Goal: Information Seeking & Learning: Learn about a topic

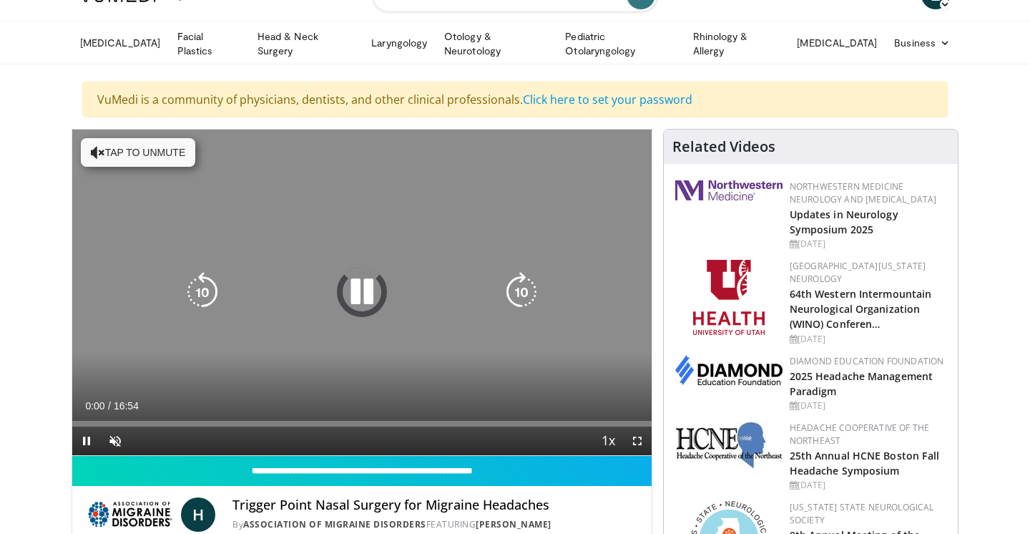
scroll to position [39, 0]
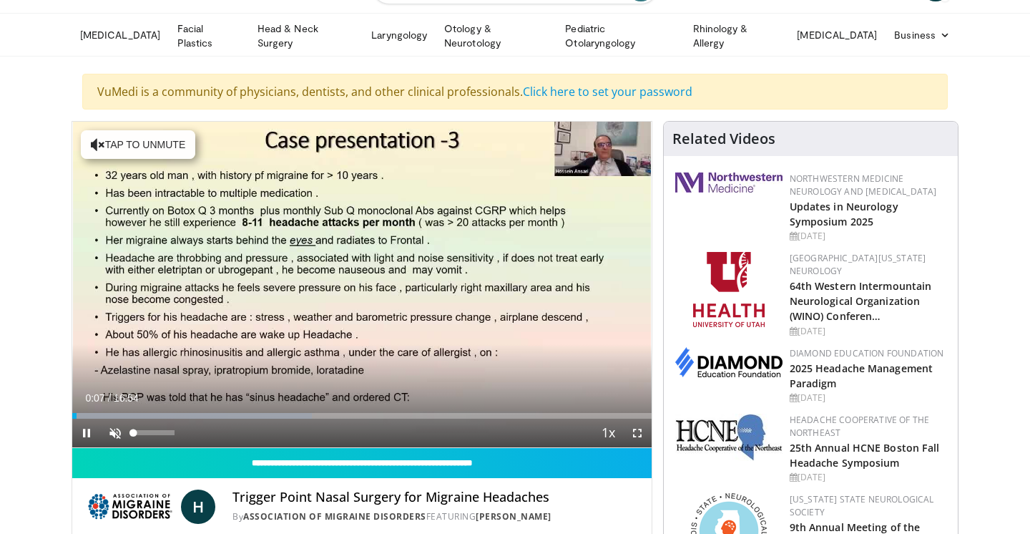
click at [116, 427] on span "Video Player" at bounding box center [115, 432] width 29 height 29
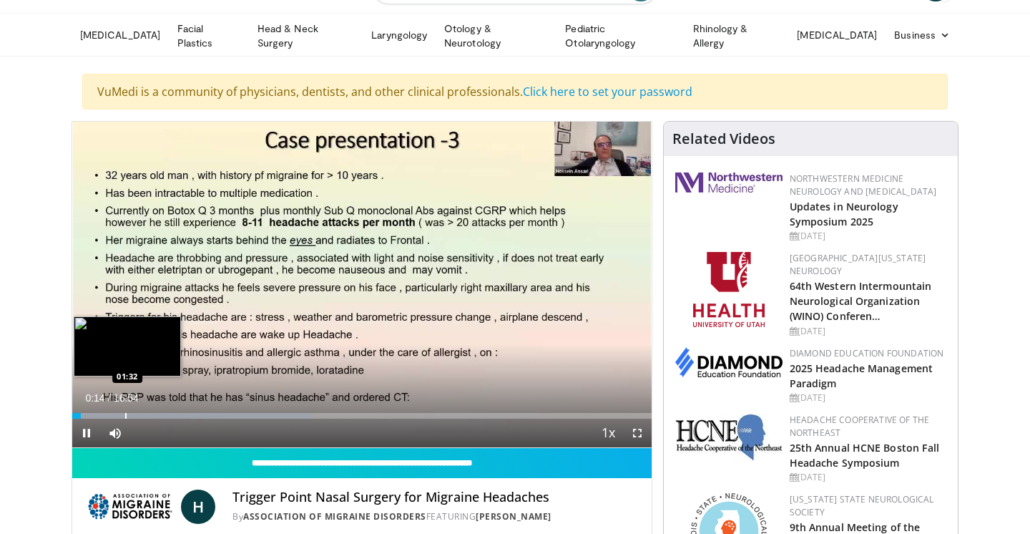
click at [125, 415] on div "Progress Bar" at bounding box center [125, 416] width 1 height 6
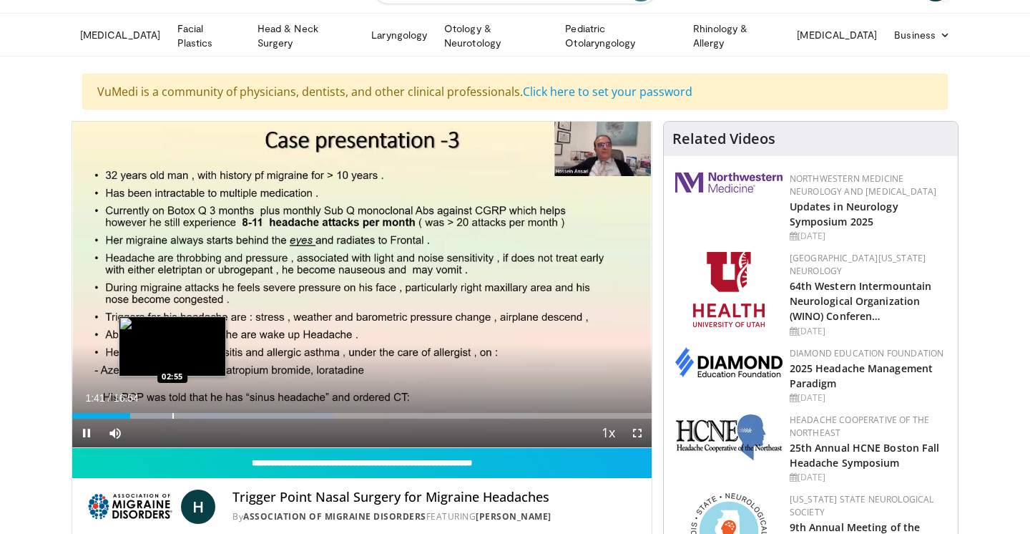
click at [173, 413] on div "Progress Bar" at bounding box center [172, 416] width 1 height 6
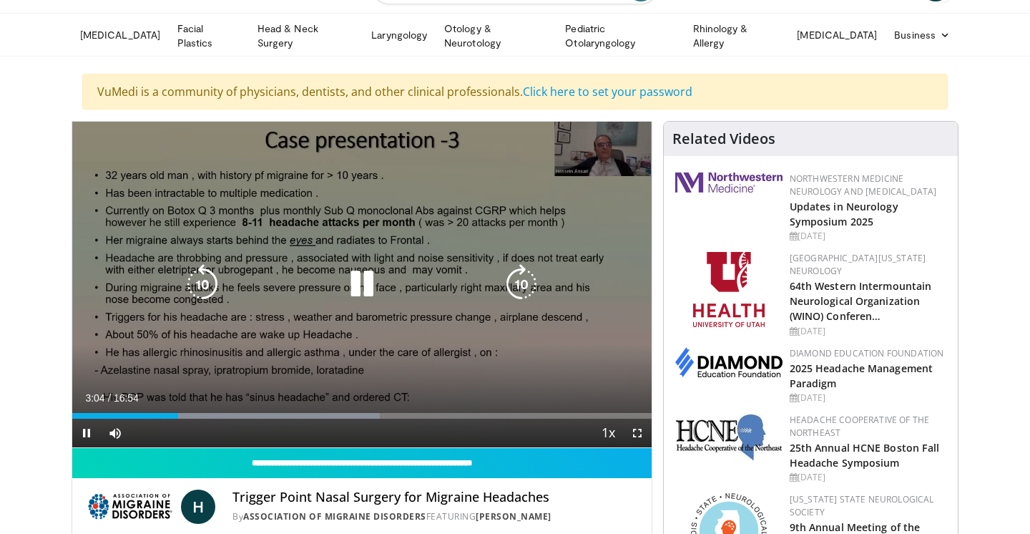
click at [566, 356] on div "10 seconds Tap to unmute" at bounding box center [361, 284] width 579 height 325
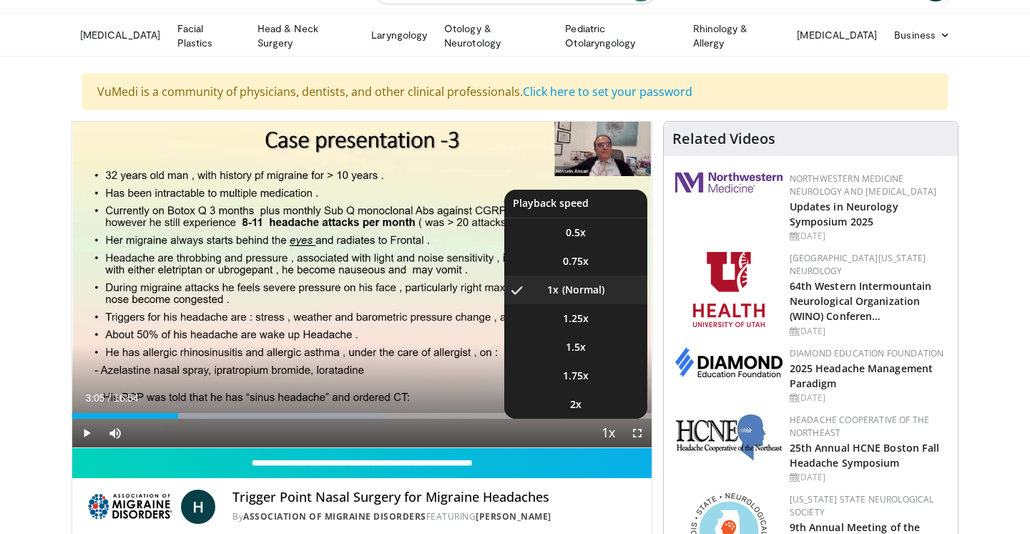
click at [613, 431] on span "Video Player" at bounding box center [609, 433] width 20 height 29
click at [579, 347] on span "1.5x" at bounding box center [576, 347] width 20 height 14
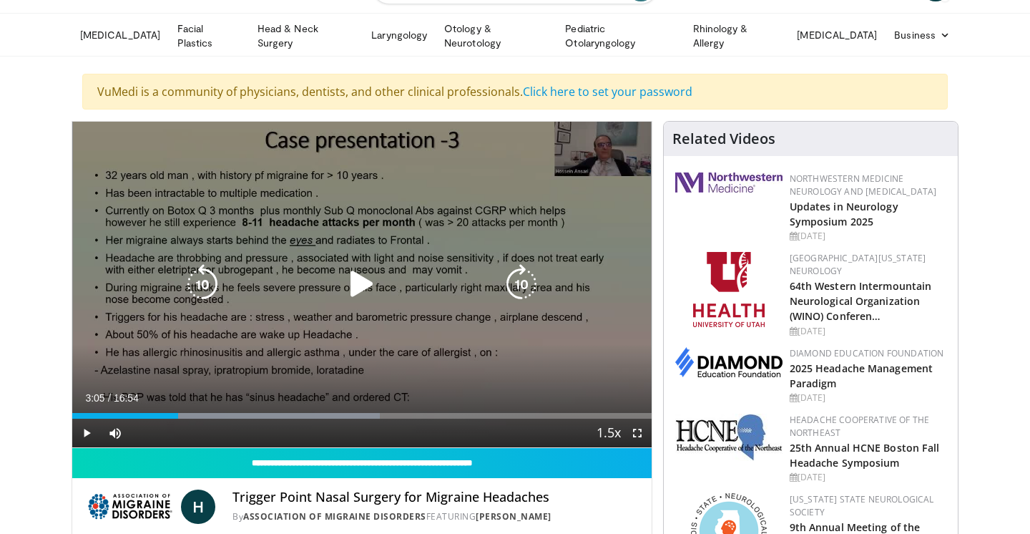
click at [299, 318] on div "10 seconds Tap to unmute" at bounding box center [361, 284] width 579 height 325
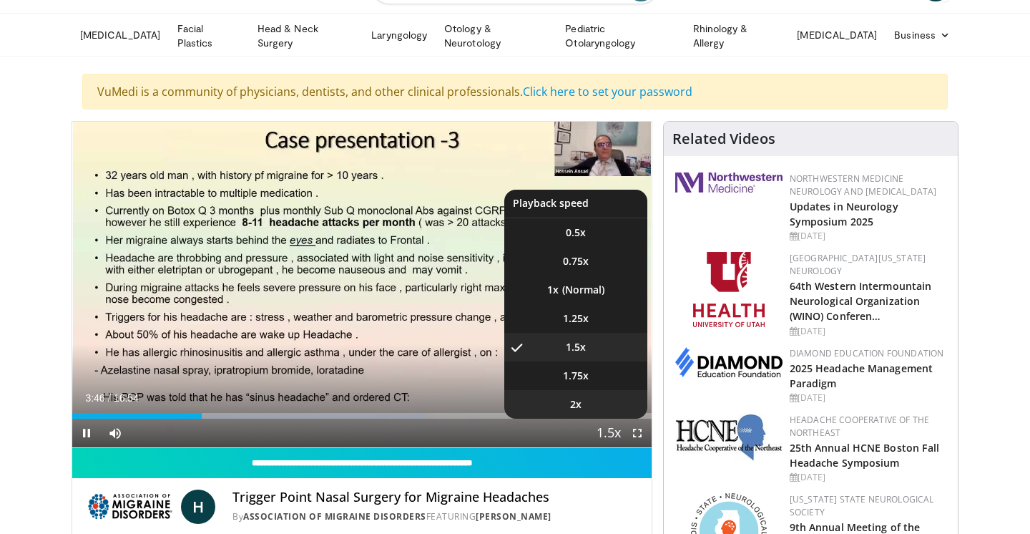
click at [580, 400] on span "2x" at bounding box center [575, 404] width 11 height 14
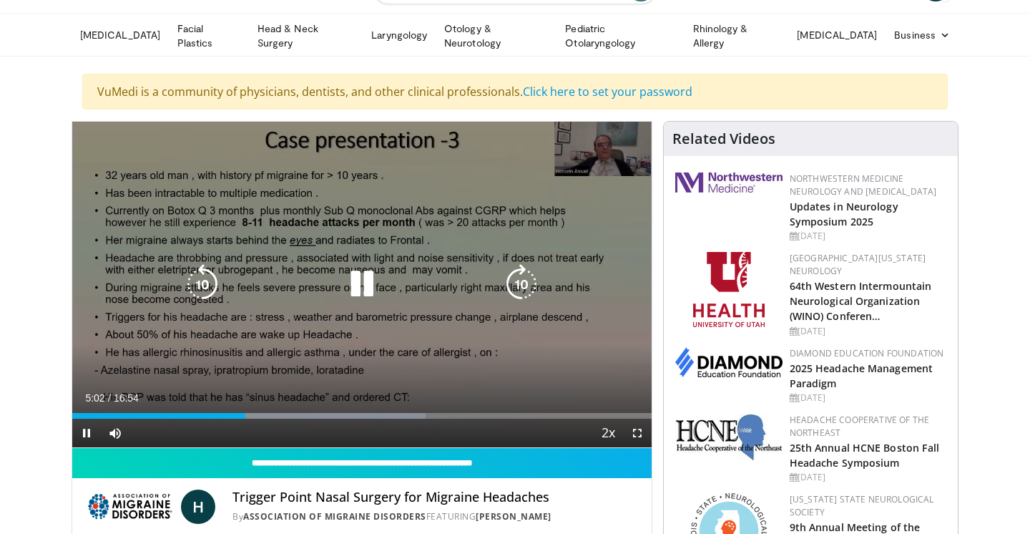
click at [305, 338] on div "10 seconds Tap to unmute" at bounding box center [361, 284] width 579 height 325
click at [179, 227] on div "10 seconds Tap to unmute" at bounding box center [361, 284] width 579 height 325
click at [217, 250] on div "10 seconds Tap to unmute" at bounding box center [361, 284] width 579 height 325
click at [347, 290] on icon "Video Player" at bounding box center [362, 284] width 40 height 40
click at [409, 331] on div "10 seconds Tap to unmute" at bounding box center [361, 284] width 579 height 325
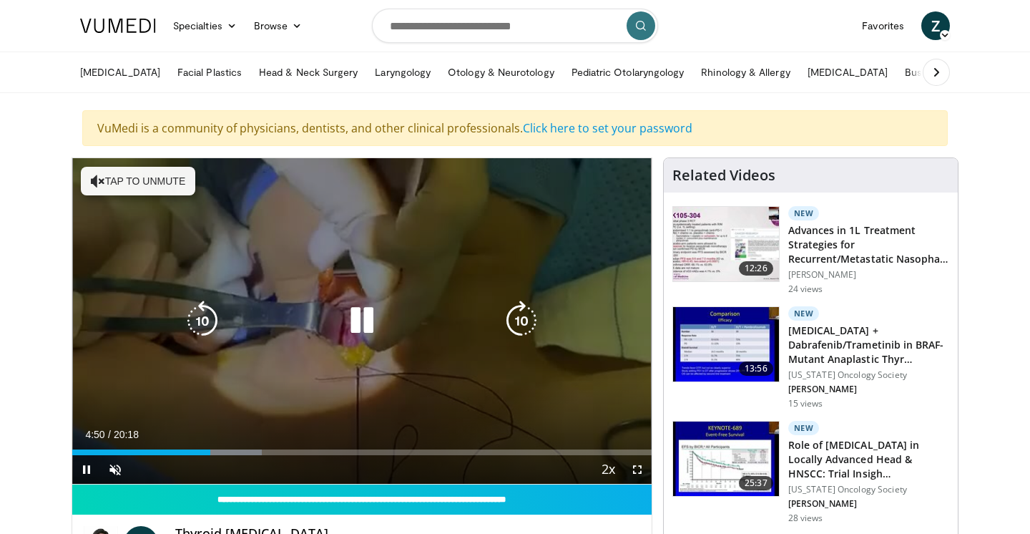
click at [370, 320] on icon "Video Player" at bounding box center [362, 320] width 40 height 40
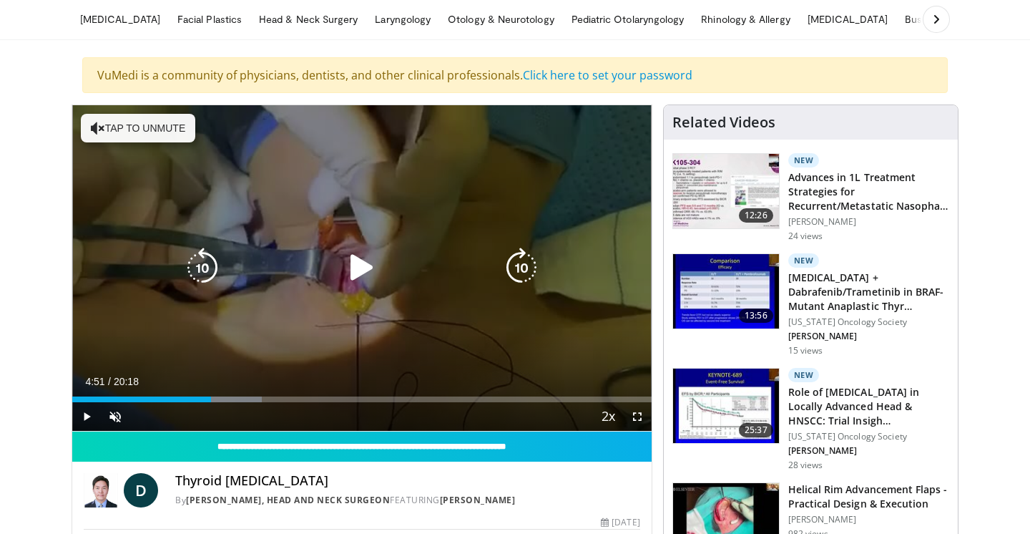
scroll to position [59, 0]
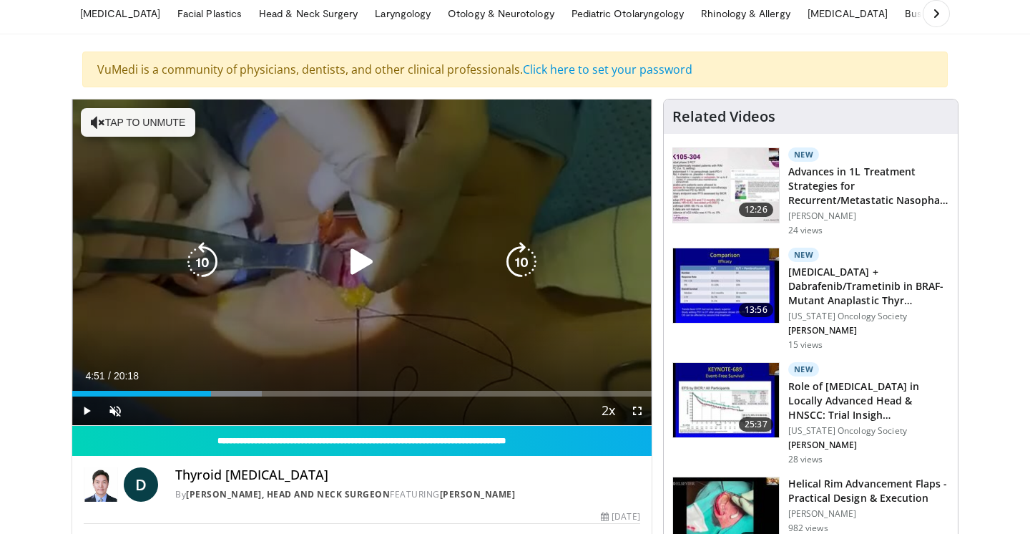
click at [360, 259] on icon "Video Player" at bounding box center [362, 262] width 40 height 40
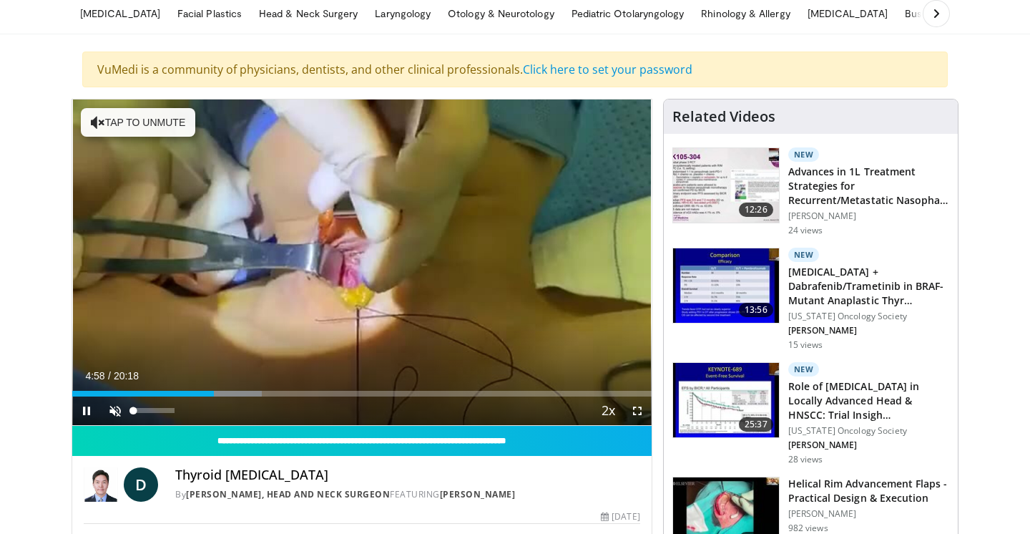
click at [119, 409] on span "Video Player" at bounding box center [115, 410] width 29 height 29
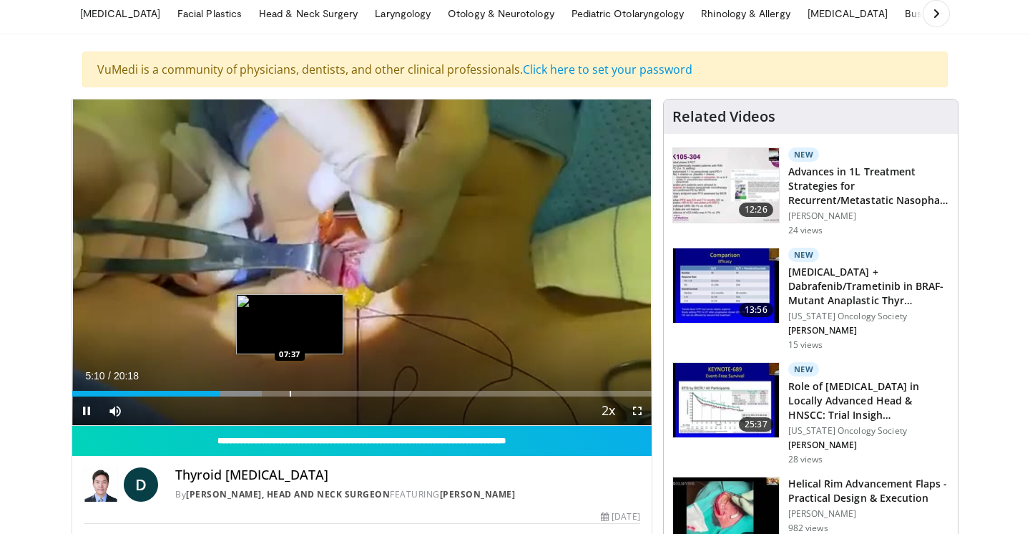
click at [290, 393] on div "Progress Bar" at bounding box center [290, 393] width 1 height 6
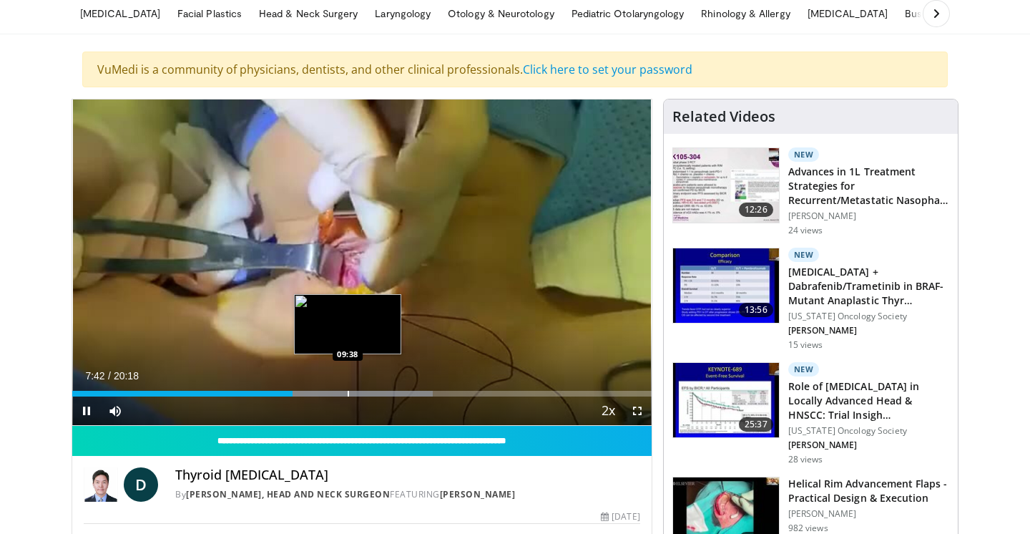
click at [348, 394] on div "Progress Bar" at bounding box center [348, 393] width 1 height 6
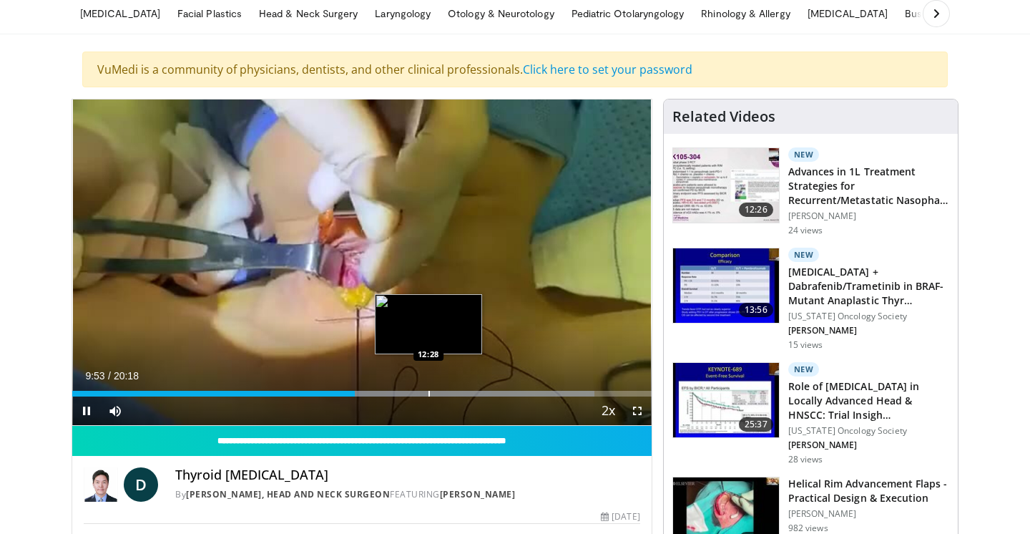
click at [428, 390] on div "Progress Bar" at bounding box center [428, 393] width 1 height 6
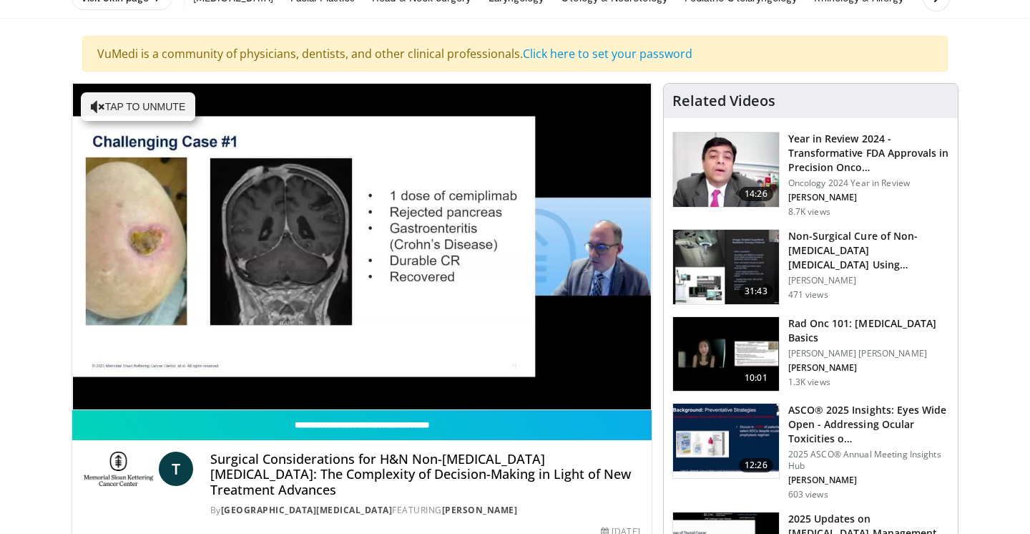
scroll to position [104, 0]
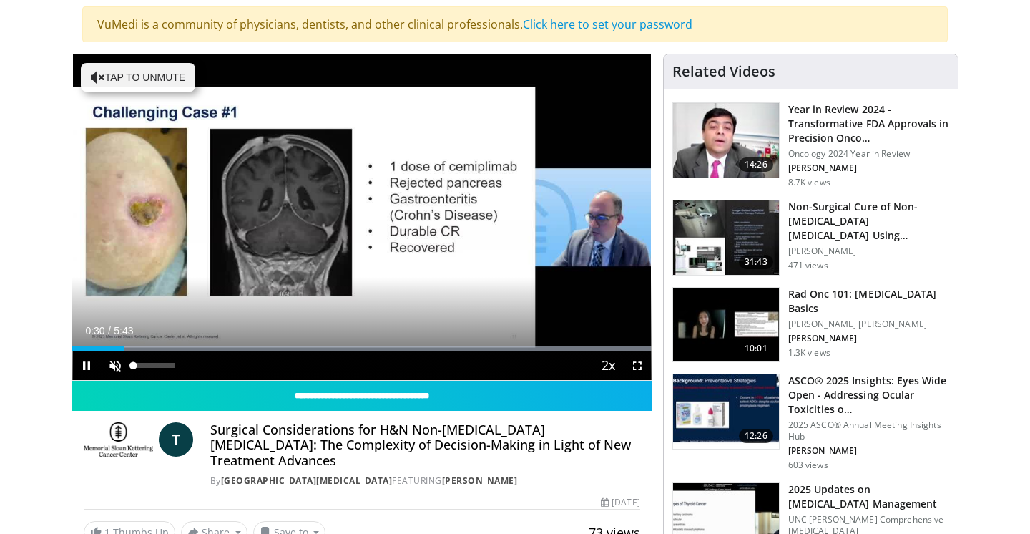
click at [110, 356] on div "10 seconds Tap to unmute" at bounding box center [361, 216] width 579 height 325
click at [116, 368] on span "Video Player" at bounding box center [115, 365] width 29 height 29
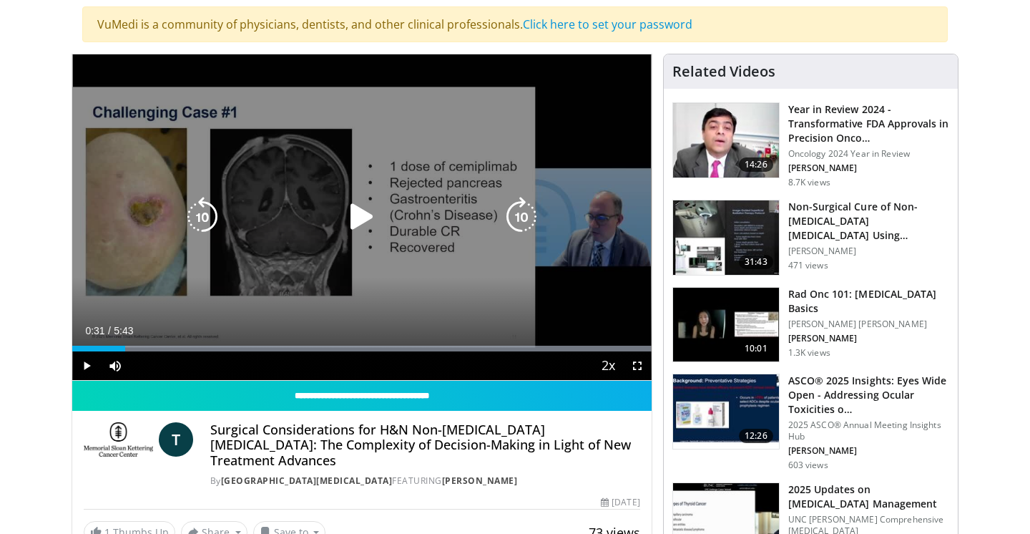
click at [184, 266] on div "10 seconds Tap to unmute" at bounding box center [361, 216] width 579 height 325
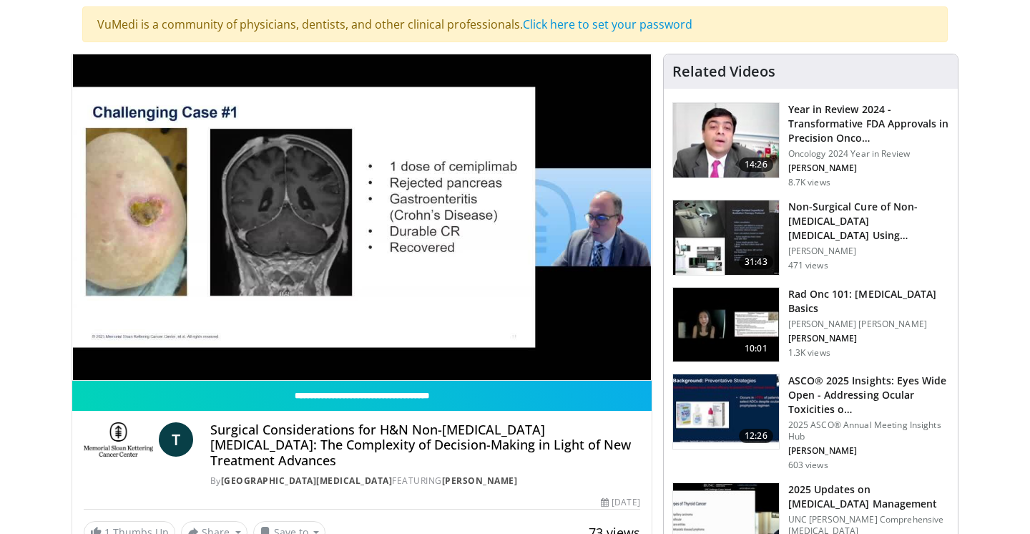
click at [733, 328] on img at bounding box center [726, 324] width 106 height 74
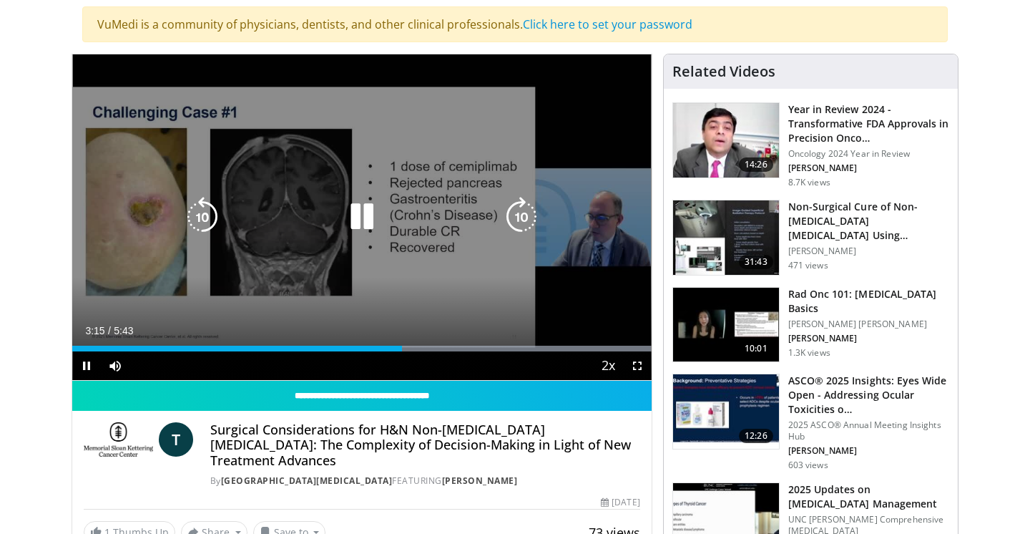
click at [364, 217] on icon "Video Player" at bounding box center [362, 217] width 40 height 40
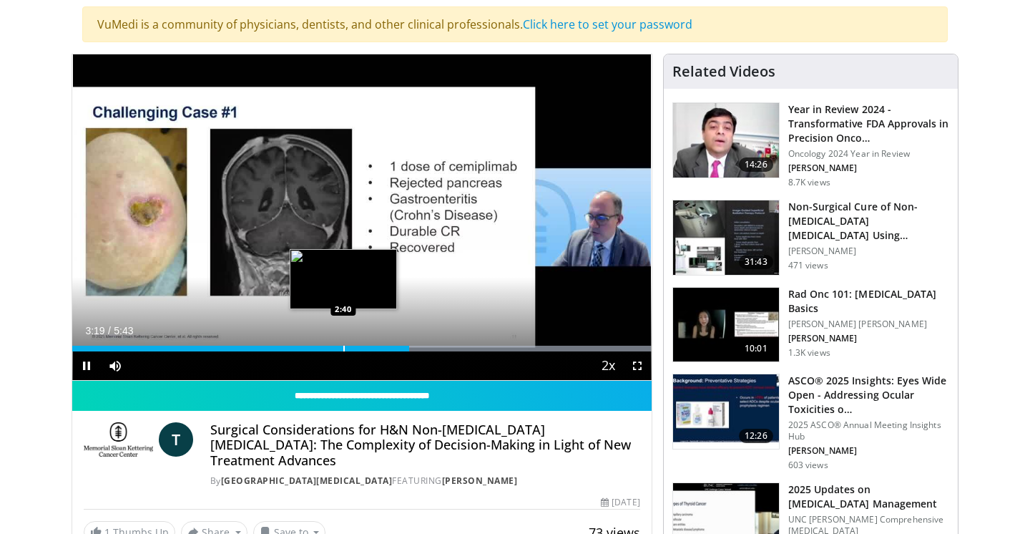
click at [343, 350] on div "Progress Bar" at bounding box center [343, 348] width 1 height 6
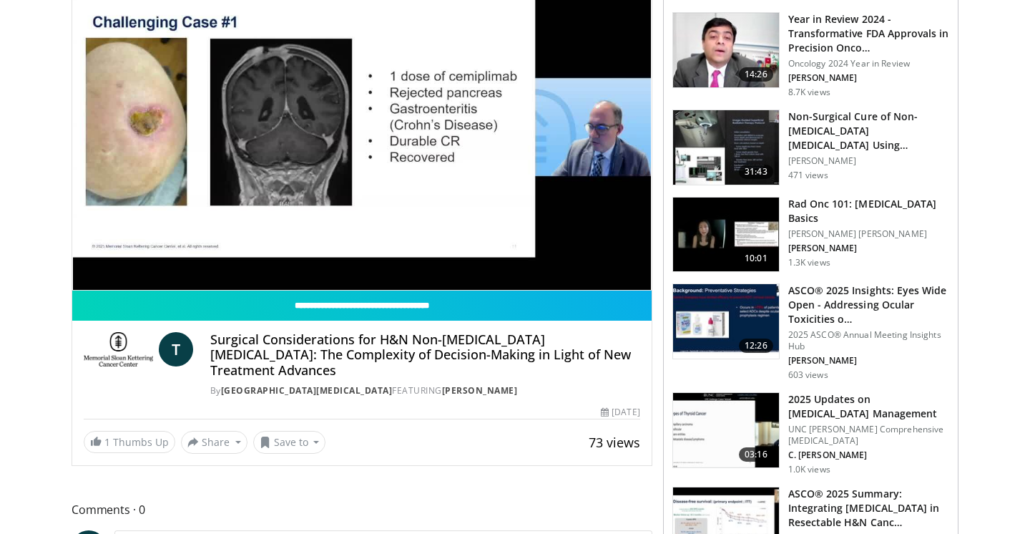
scroll to position [195, 0]
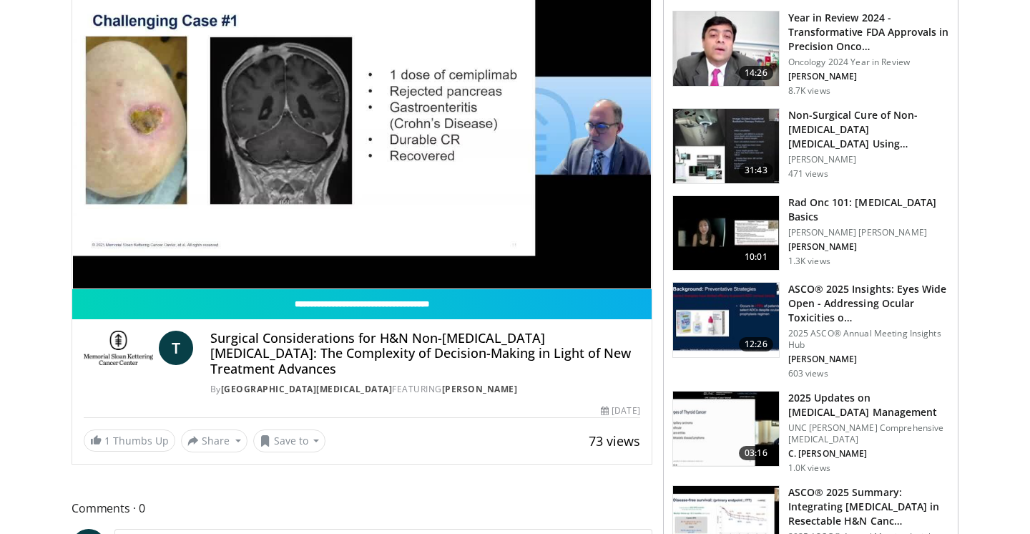
click at [818, 402] on h3 "2025 Updates on [MEDICAL_DATA] Management" at bounding box center [868, 404] width 161 height 29
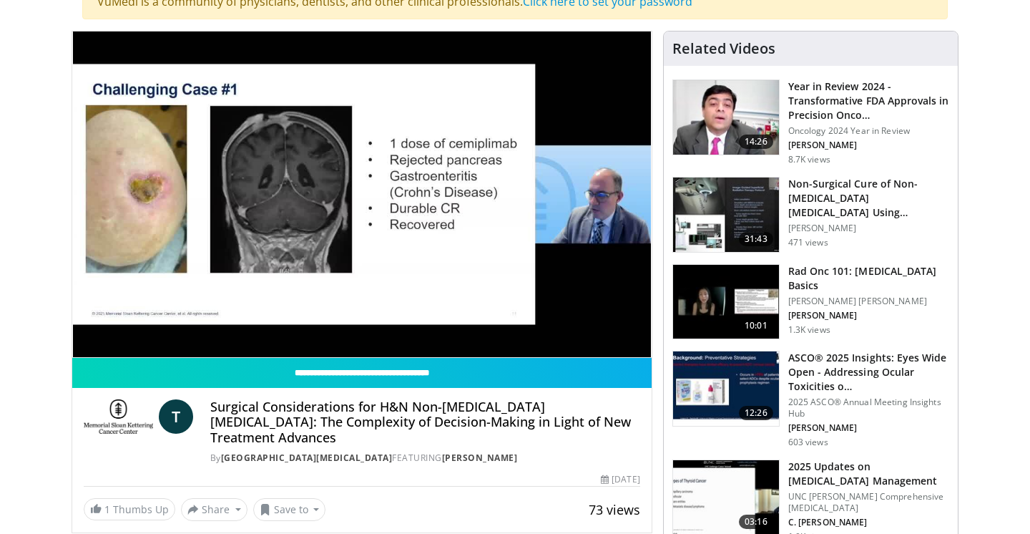
scroll to position [124, 0]
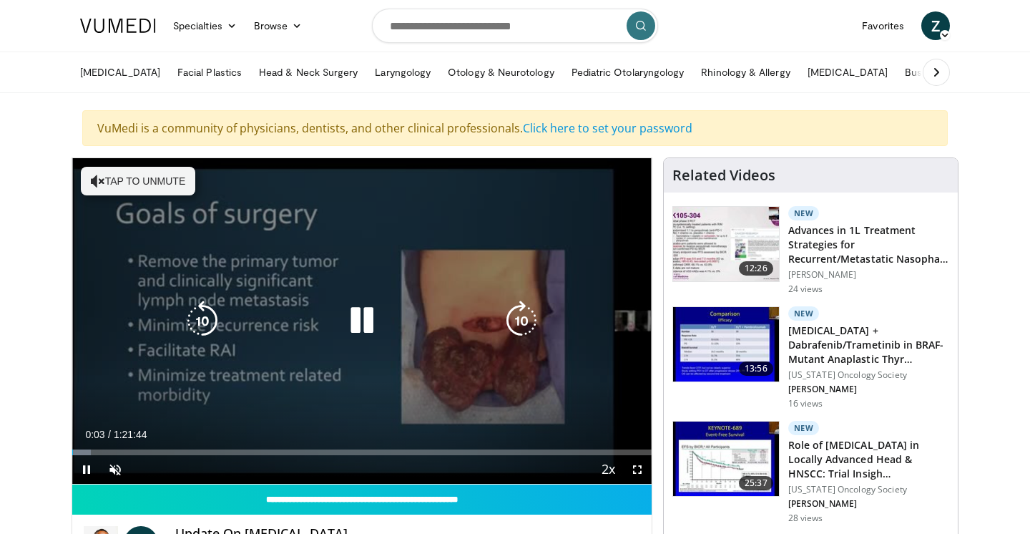
click at [359, 320] on icon "Video Player" at bounding box center [362, 320] width 40 height 40
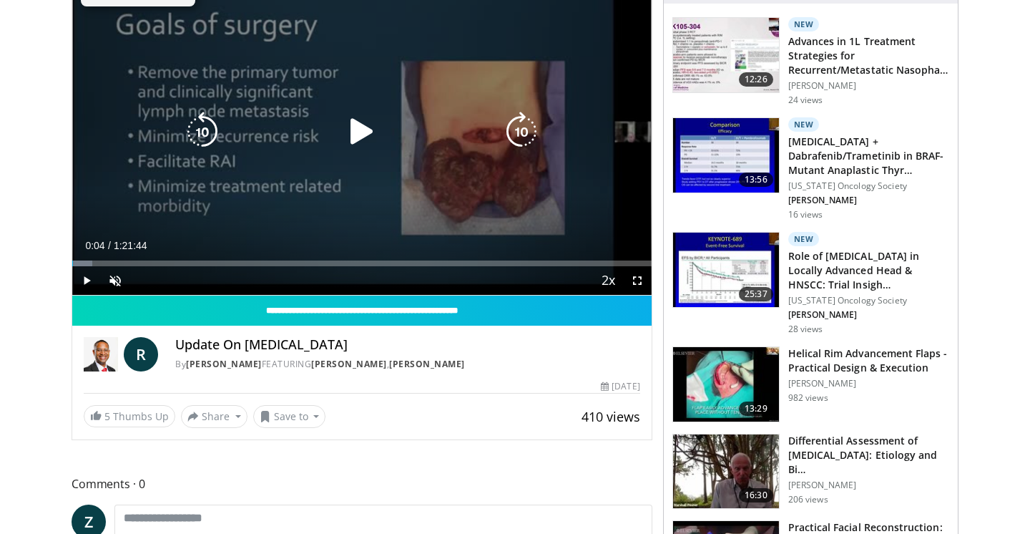
scroll to position [190, 0]
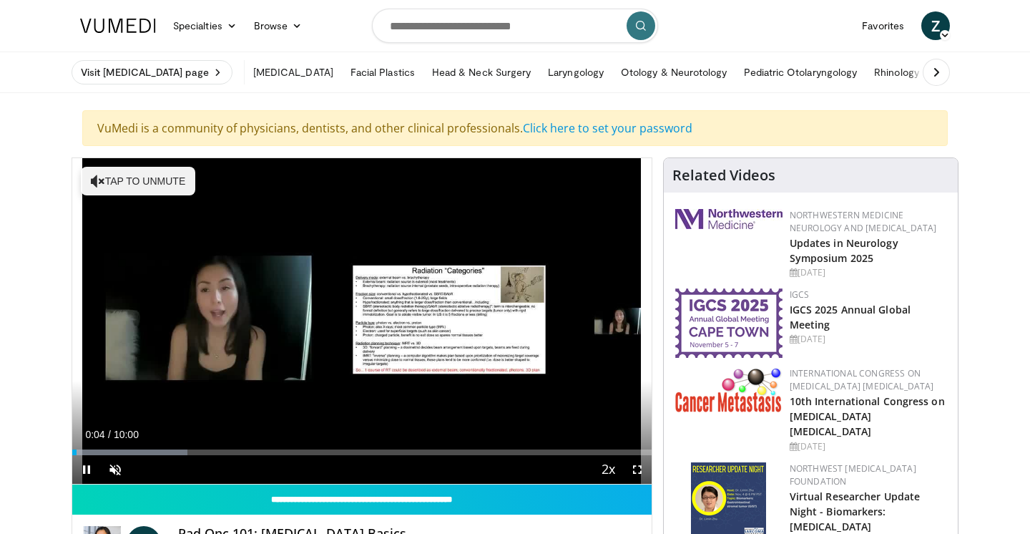
click at [84, 469] on span "Video Player" at bounding box center [86, 469] width 29 height 29
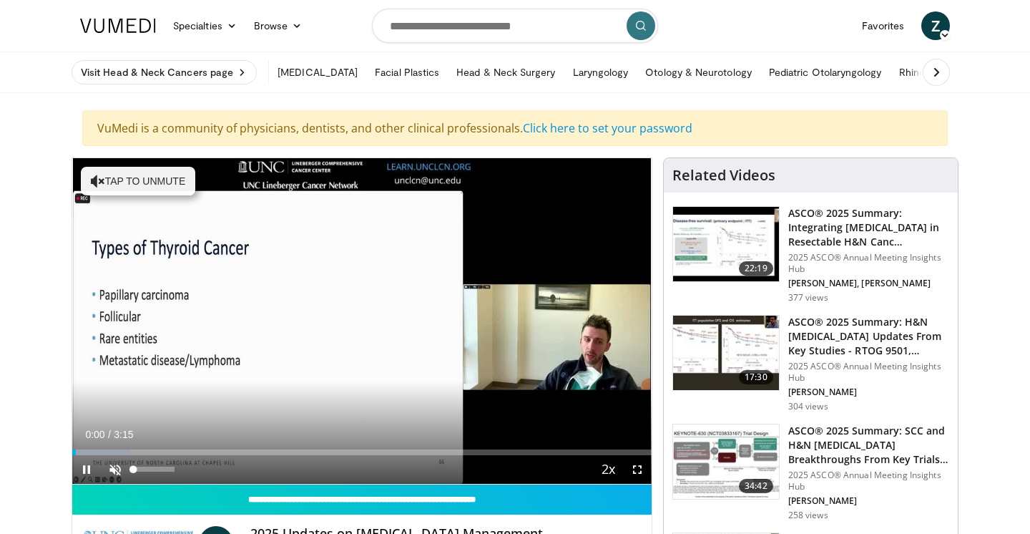
click at [108, 470] on span "Video Player" at bounding box center [115, 469] width 29 height 29
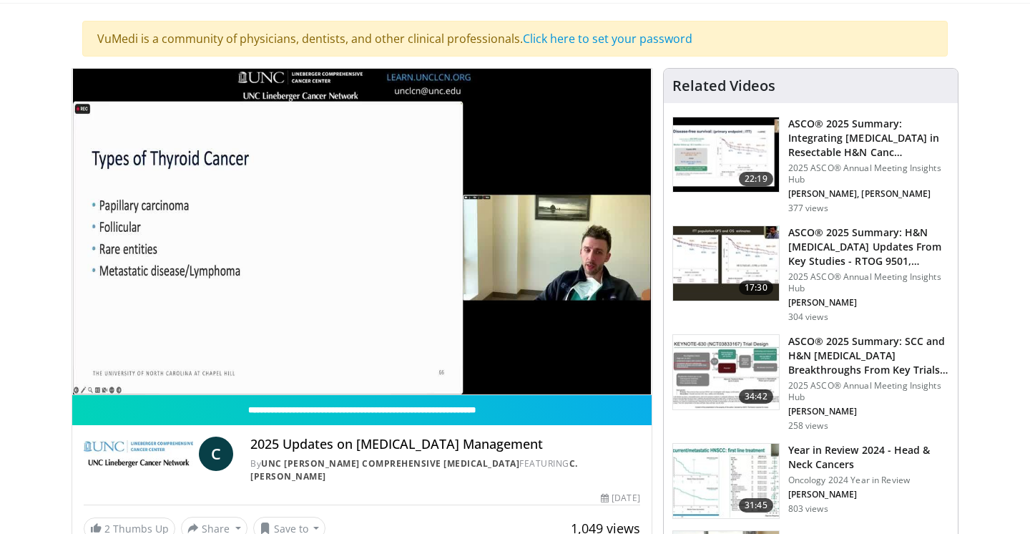
scroll to position [92, 0]
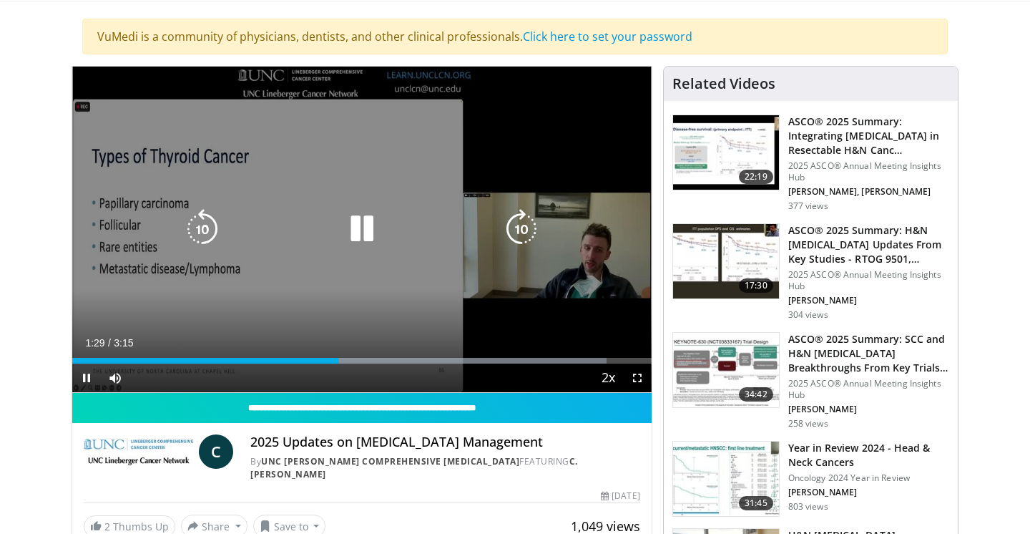
click at [254, 287] on div "10 seconds Tap to unmute" at bounding box center [361, 229] width 579 height 325
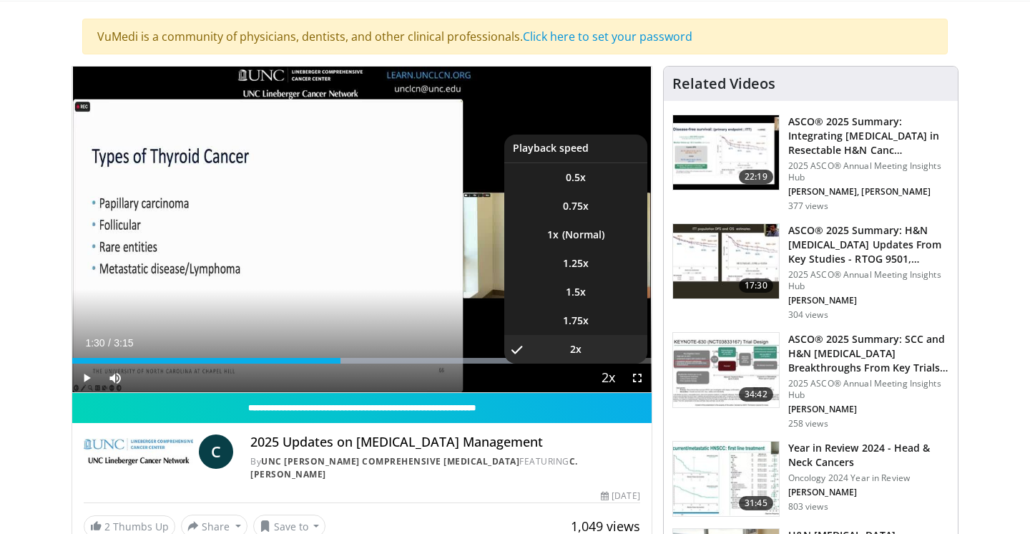
click at [607, 382] on span "Video Player" at bounding box center [609, 378] width 20 height 29
click at [592, 298] on li "1.5x" at bounding box center [575, 291] width 143 height 29
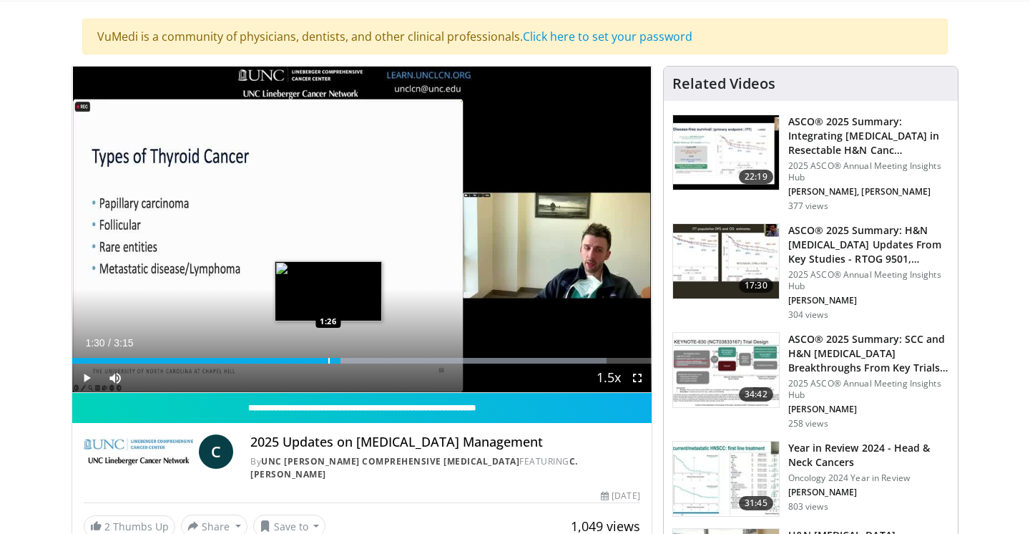
click at [328, 359] on div "Progress Bar" at bounding box center [328, 361] width 1 height 6
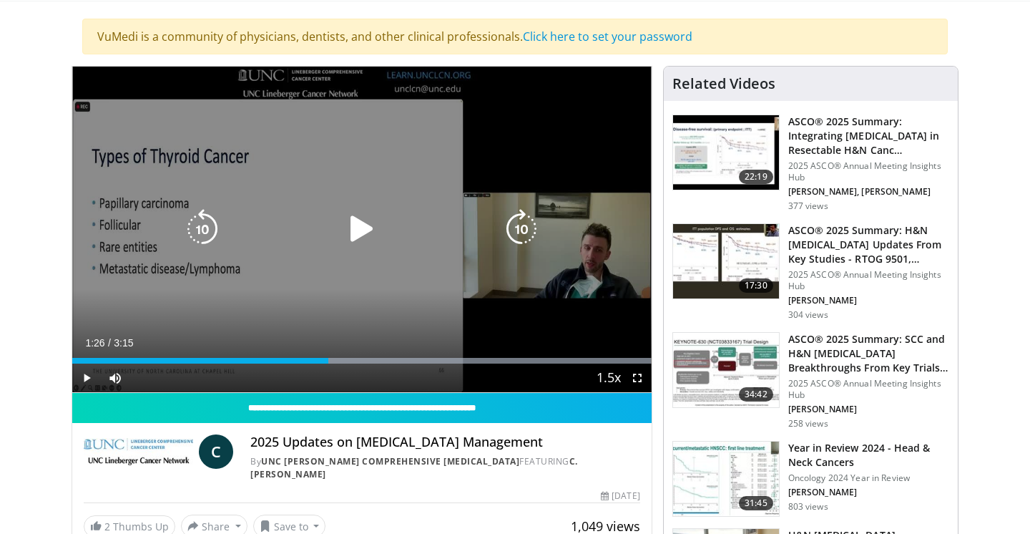
click at [231, 258] on div "10 seconds Tap to unmute" at bounding box center [361, 229] width 579 height 325
